Goal: Check status: Check status

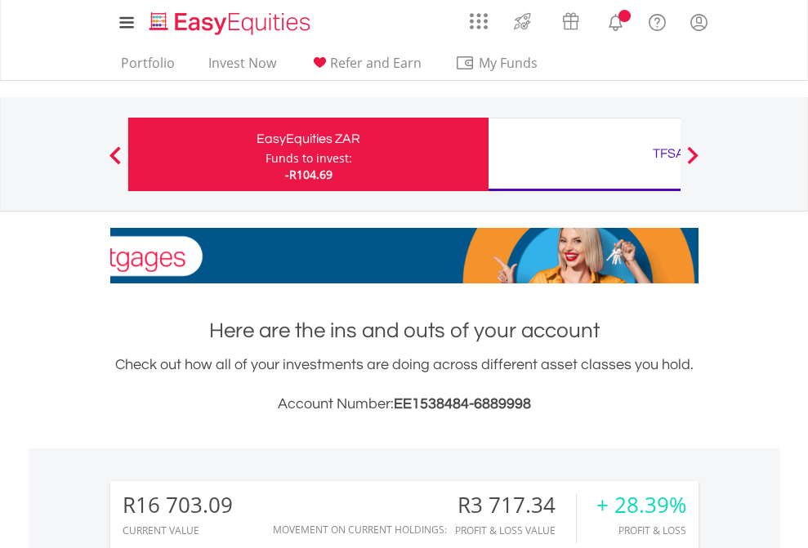
scroll to position [157, 257]
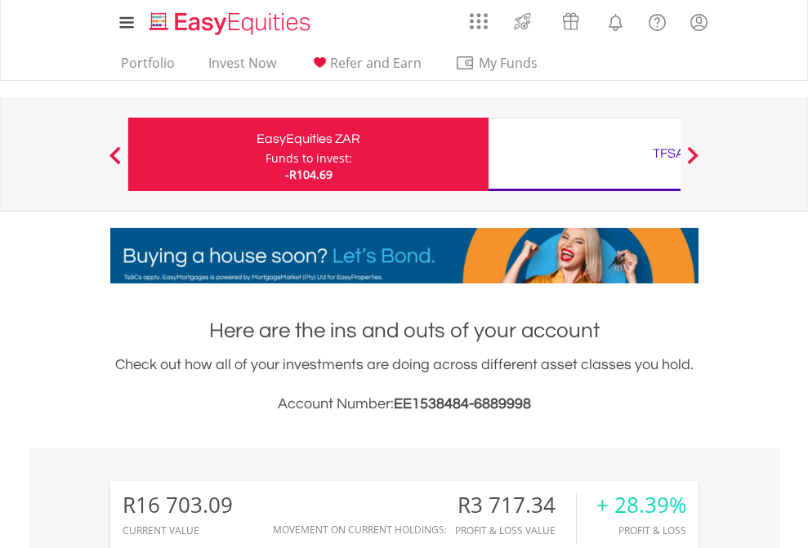
click at [266, 154] on div "Funds to invest:" at bounding box center [309, 158] width 87 height 16
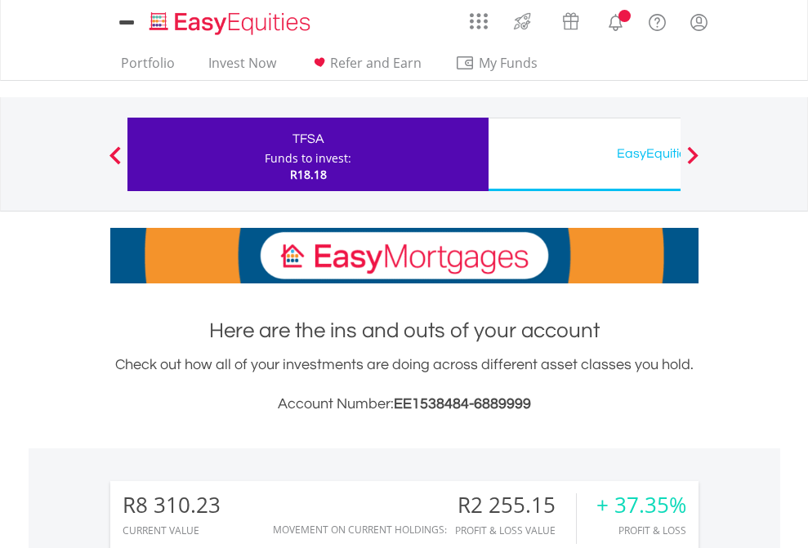
scroll to position [1252, 0]
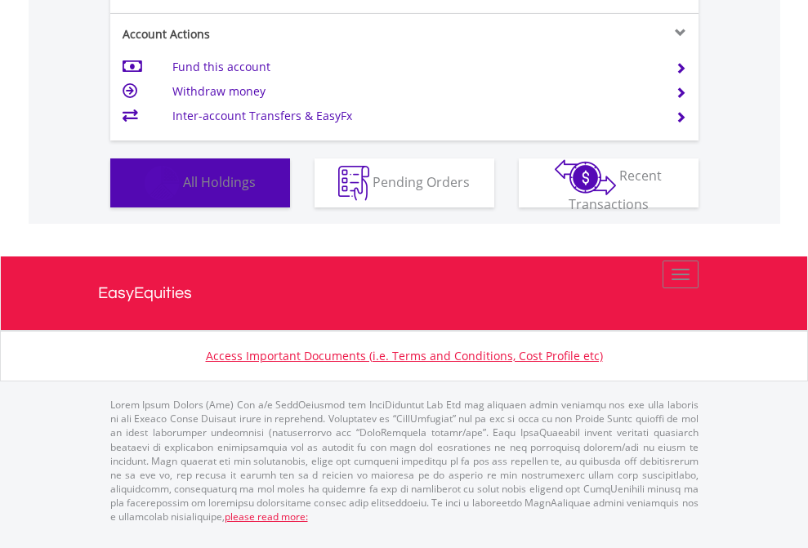
scroll to position [157, 257]
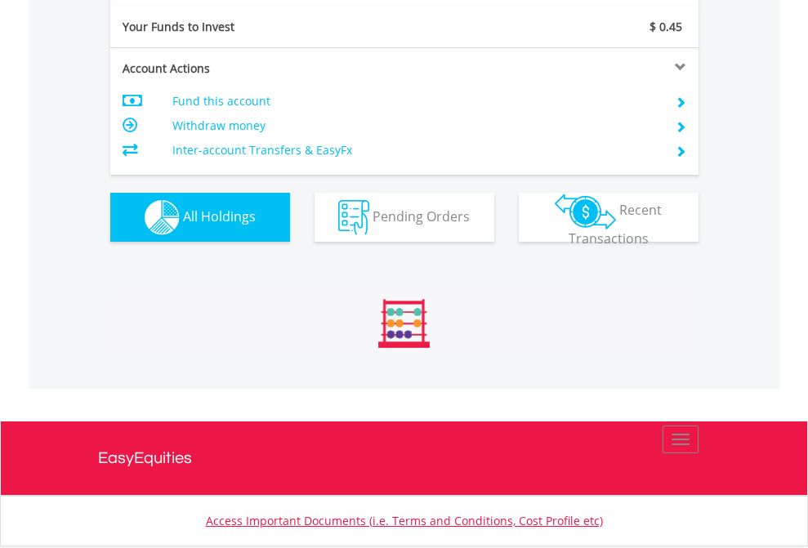
scroll to position [1817, 0]
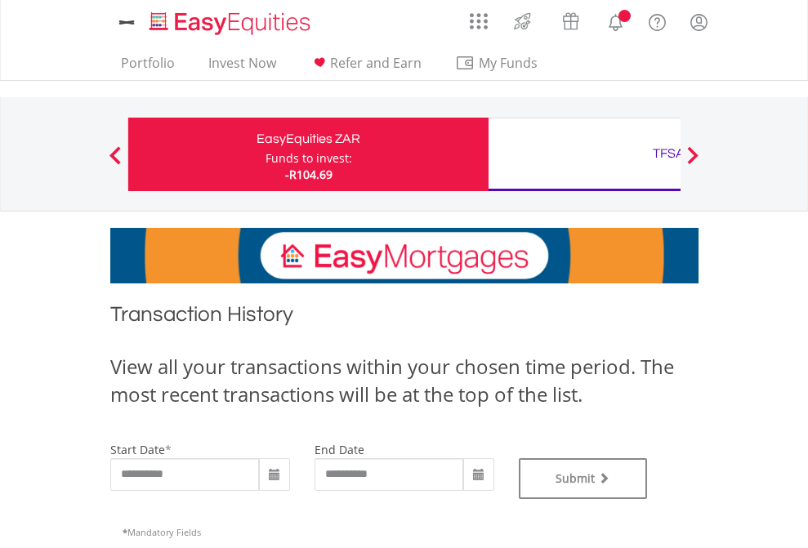
type input "**********"
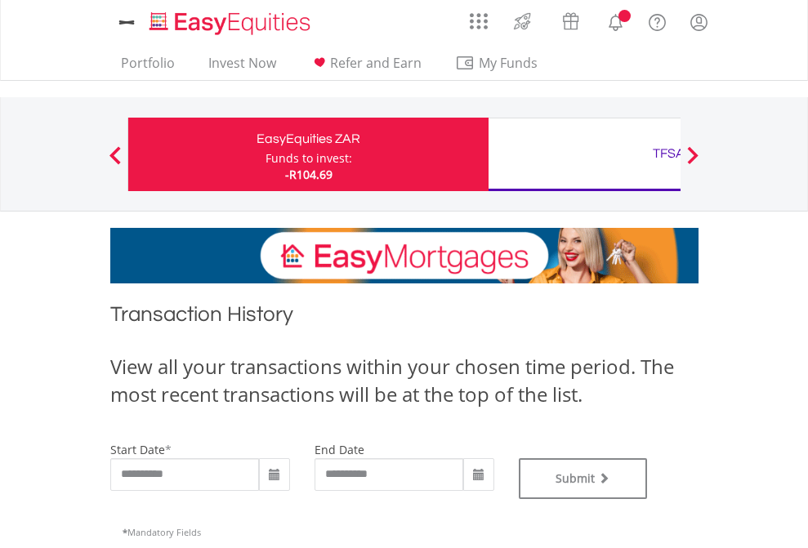
type input "**********"
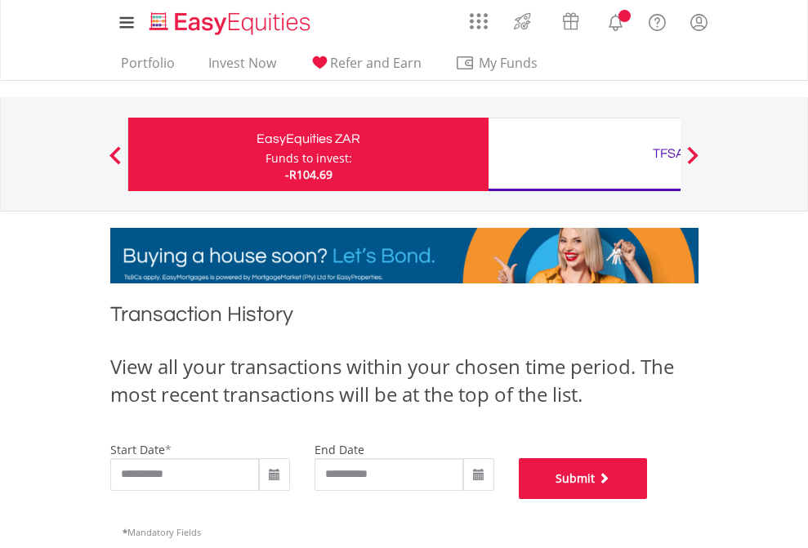
click at [648, 499] on button "Submit" at bounding box center [583, 478] width 129 height 41
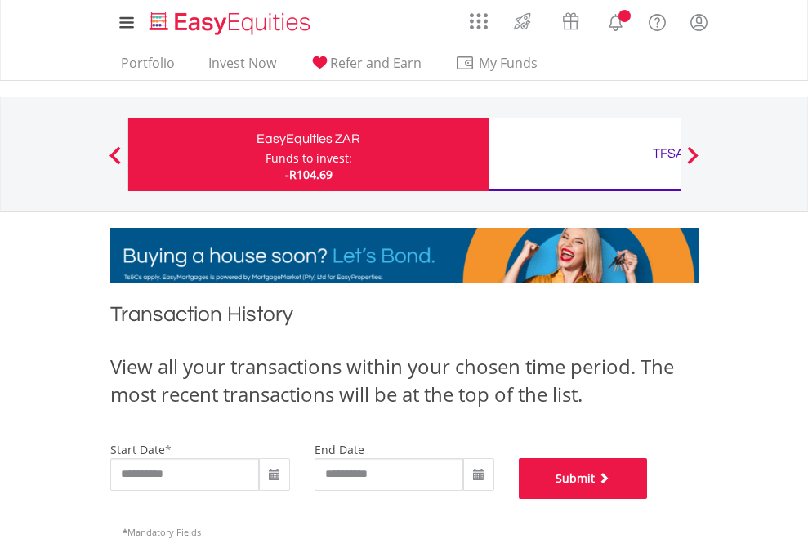
scroll to position [663, 0]
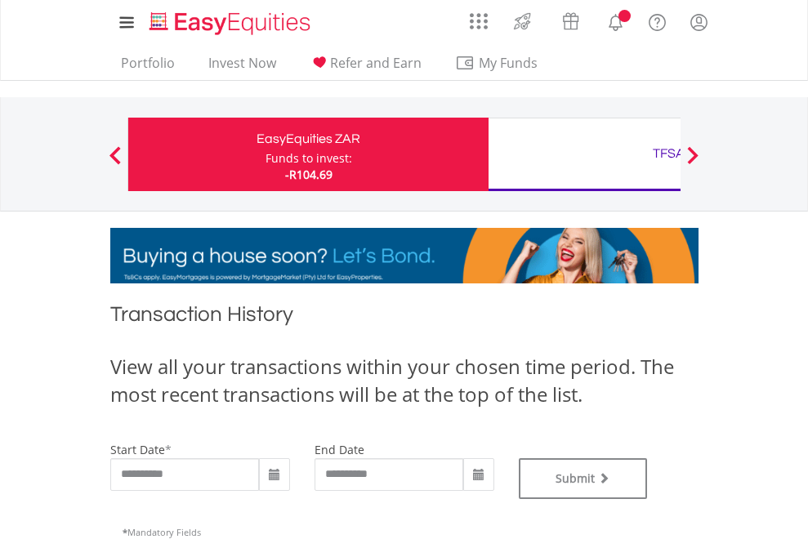
click at [584, 154] on div "TFSA" at bounding box center [668, 153] width 341 height 23
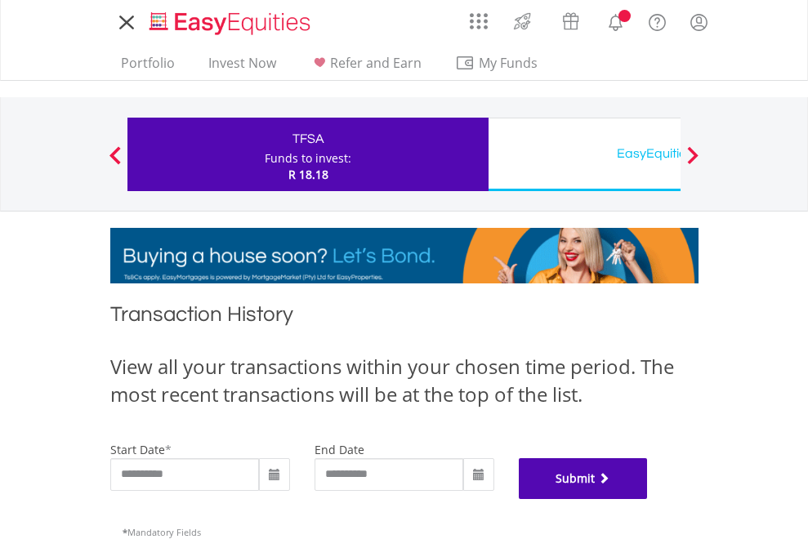
click at [648, 499] on button "Submit" at bounding box center [583, 478] width 129 height 41
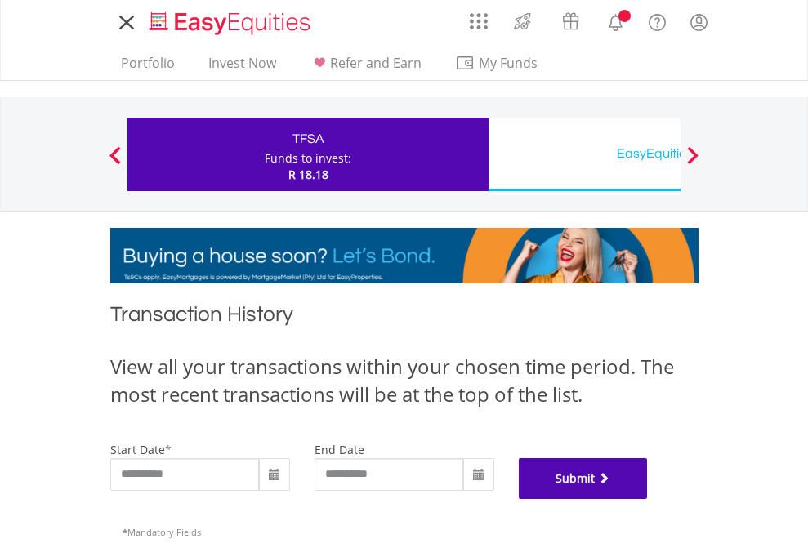
scroll to position [663, 0]
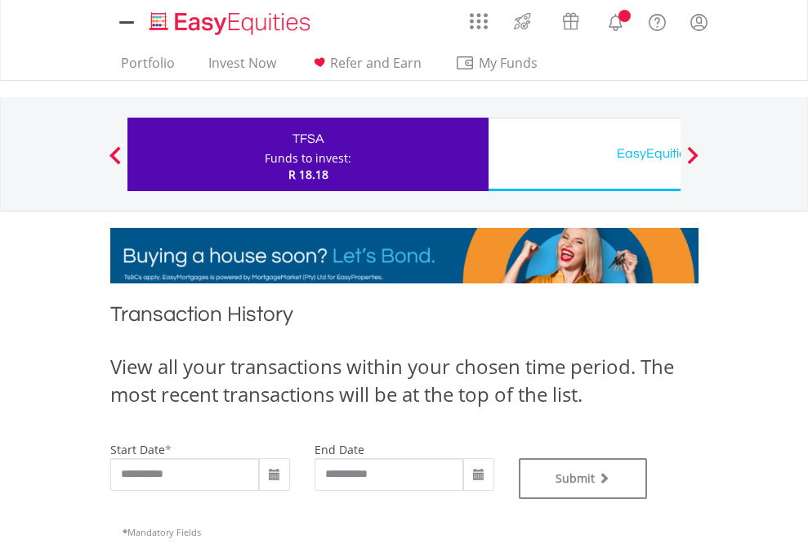
click at [584, 154] on div "EasyEquities USD" at bounding box center [668, 153] width 341 height 23
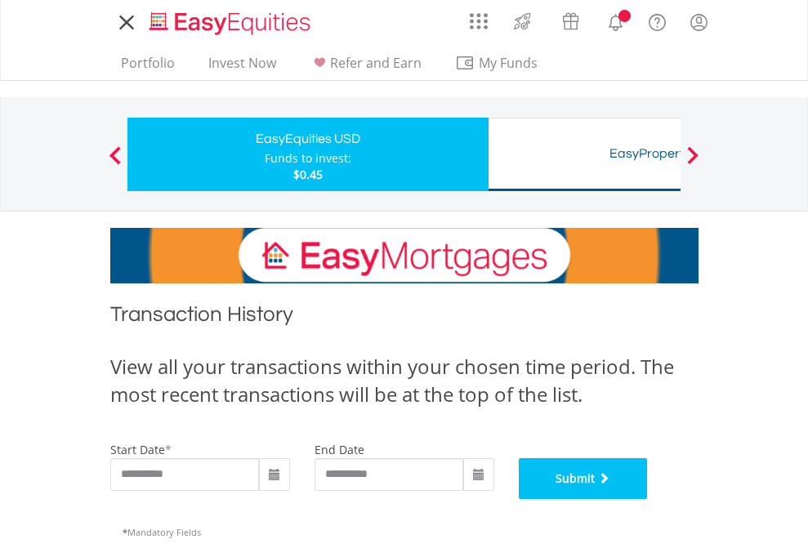
click at [648, 499] on button "Submit" at bounding box center [583, 478] width 129 height 41
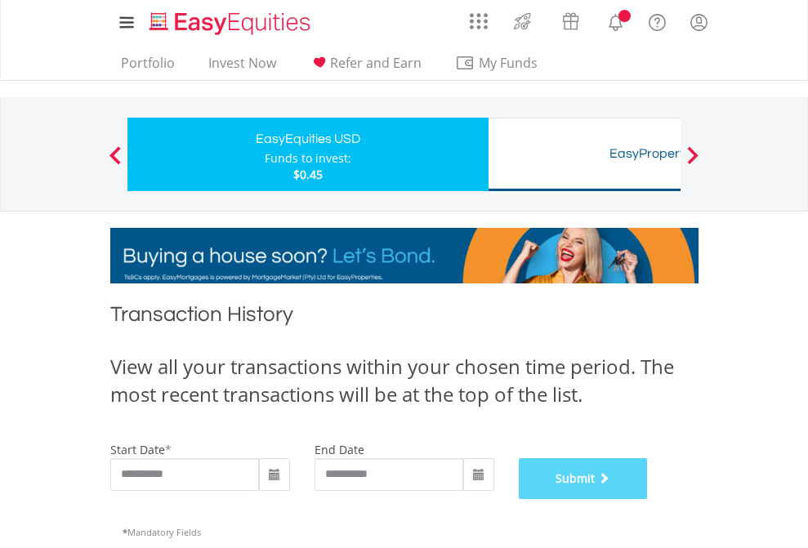
scroll to position [663, 0]
